Goal: Information Seeking & Learning: Learn about a topic

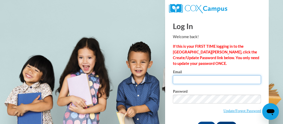
click at [210, 77] on input "Email" at bounding box center [217, 79] width 88 height 9
type input "mcdonaldb@wcsdms.com"
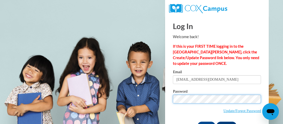
scroll to position [17, 0]
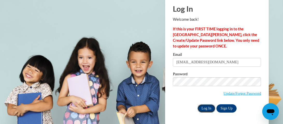
click at [199, 106] on input "Log In" at bounding box center [206, 108] width 18 height 8
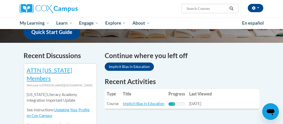
scroll to position [163, 0]
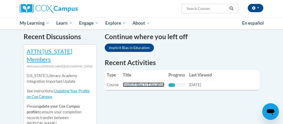
click at [146, 85] on link "Implicit Bias in Education" at bounding box center [143, 84] width 41 height 4
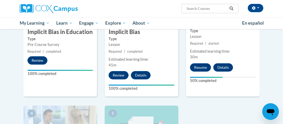
scroll to position [185, 0]
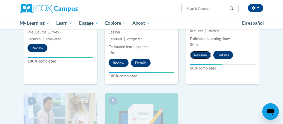
click at [198, 54] on button "Resume" at bounding box center [200, 55] width 21 height 8
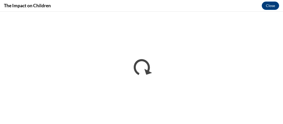
scroll to position [0, 0]
